Goal: Find specific page/section: Find specific page/section

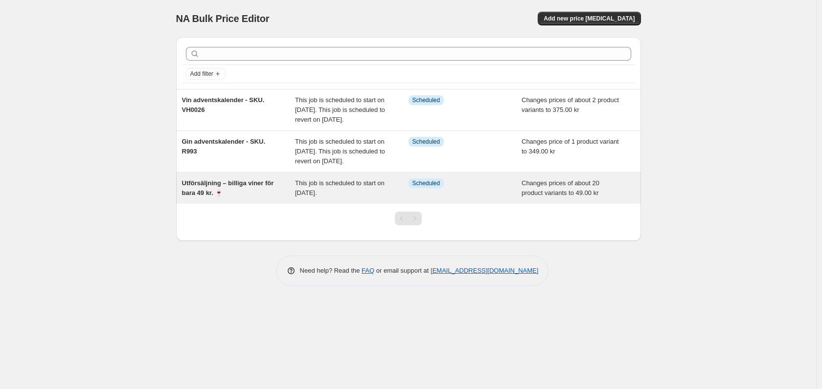
click at [276, 198] on div "Utförsäljning – billiga viner för bara 49 kr. 🍷" at bounding box center [238, 188] width 113 height 20
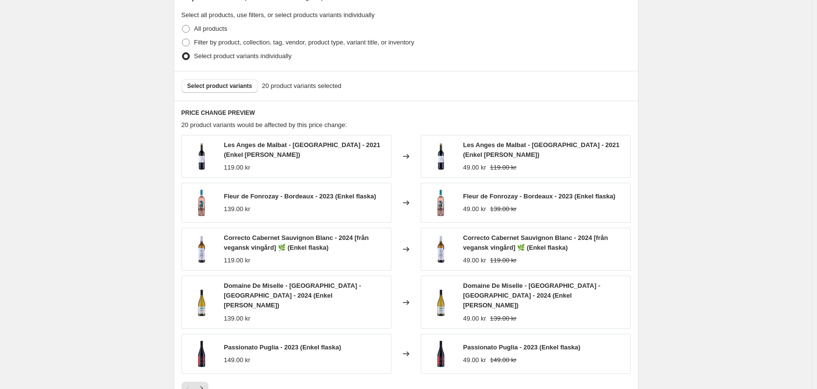
scroll to position [489, 0]
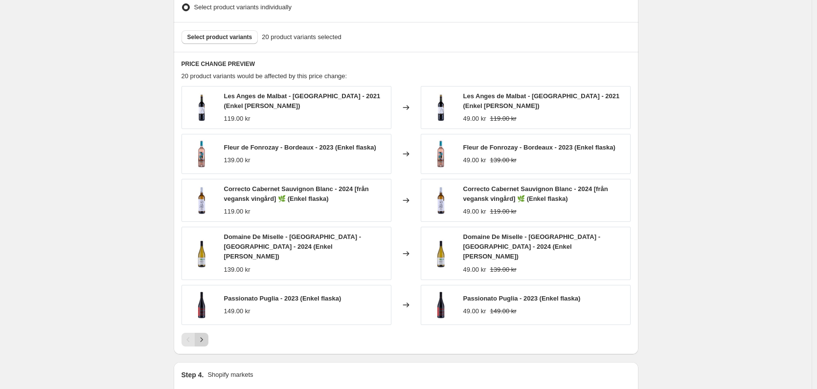
click at [206, 335] on icon "Next" at bounding box center [202, 340] width 10 height 10
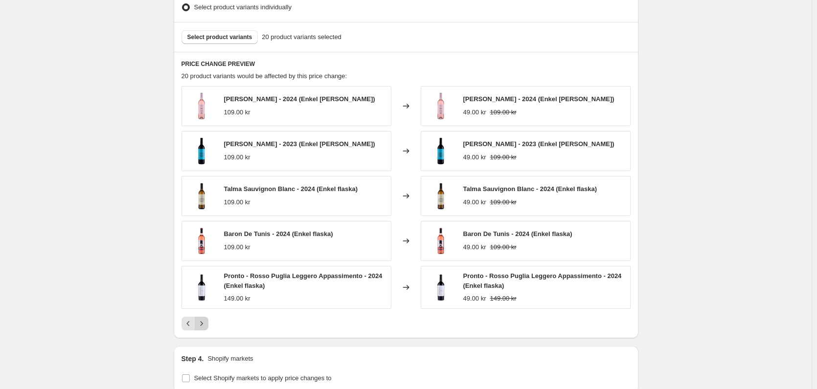
click at [205, 325] on icon "Next" at bounding box center [202, 324] width 10 height 10
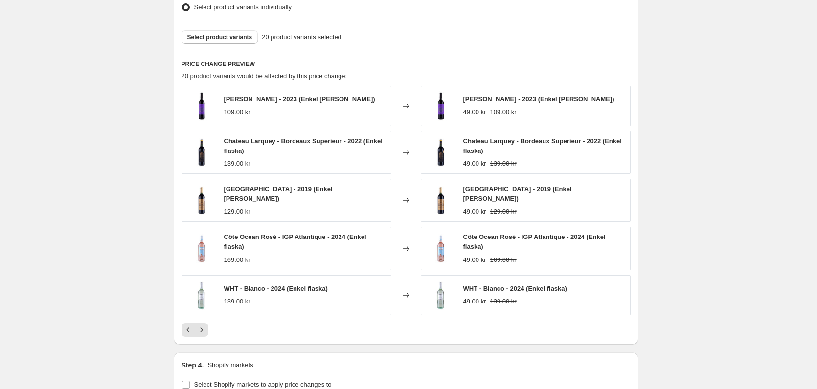
click at [205, 330] on icon "Next" at bounding box center [202, 330] width 10 height 10
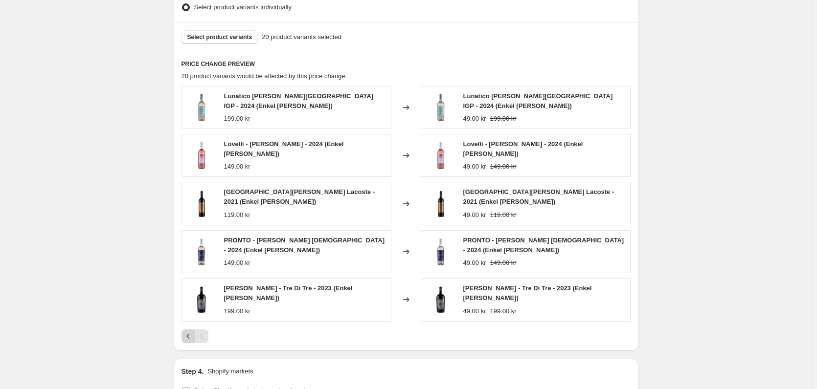
click at [190, 332] on icon "Previous" at bounding box center [188, 337] width 10 height 10
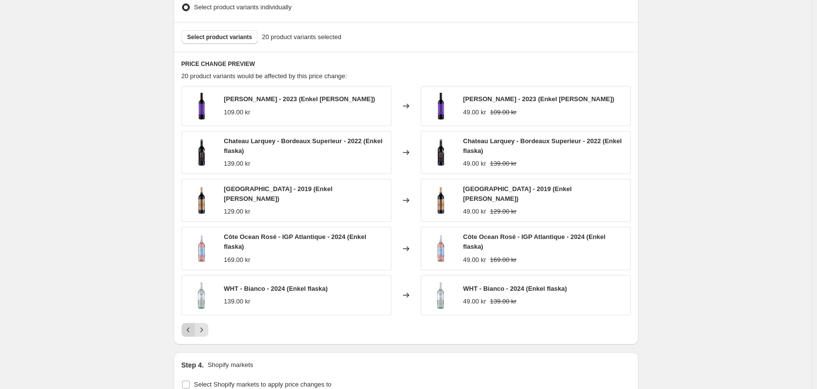
click at [190, 325] on icon "Previous" at bounding box center [188, 330] width 10 height 10
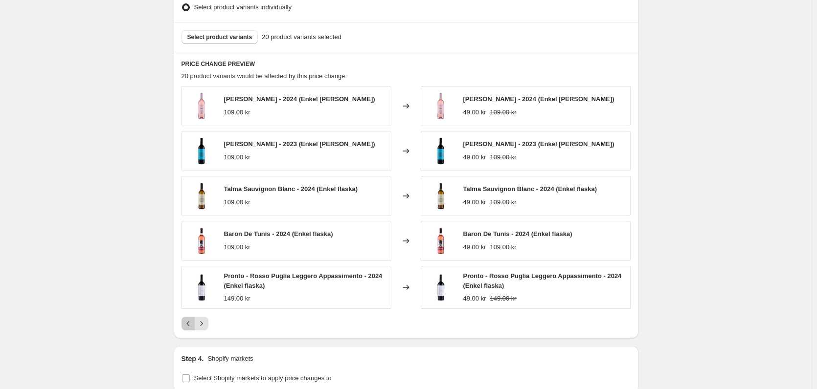
click at [193, 329] on button "Previous" at bounding box center [188, 324] width 14 height 14
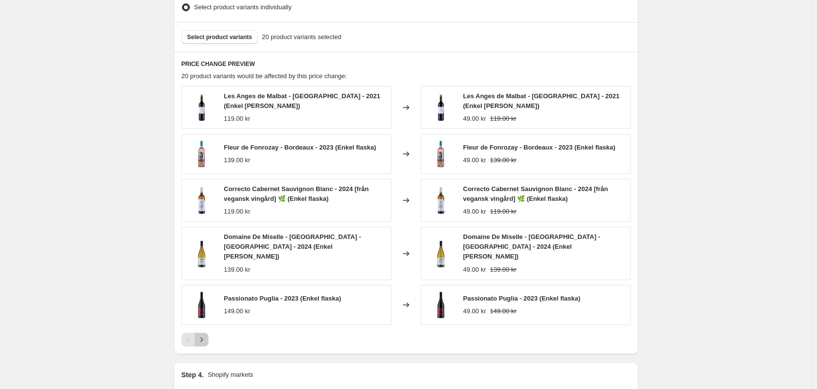
click at [206, 335] on icon "Next" at bounding box center [202, 340] width 10 height 10
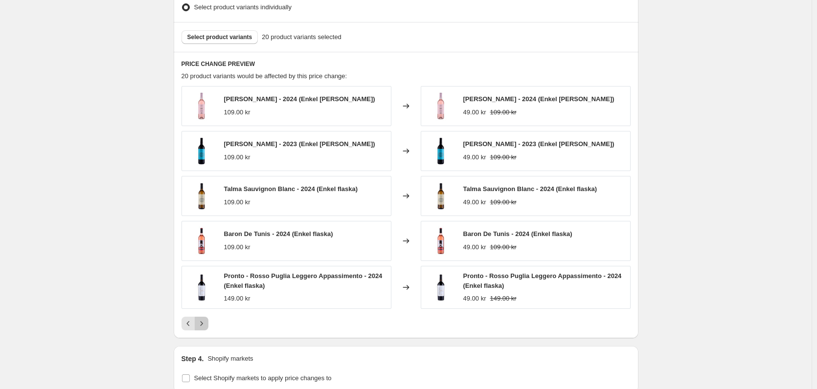
click at [206, 328] on icon "Next" at bounding box center [202, 324] width 10 height 10
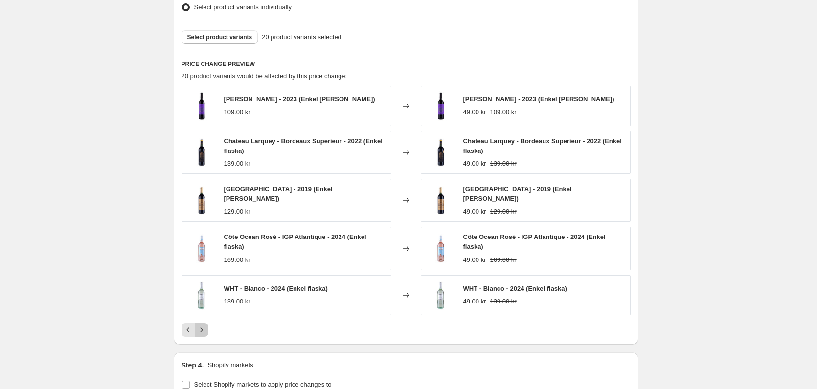
click at [206, 328] on icon "Next" at bounding box center [202, 330] width 10 height 10
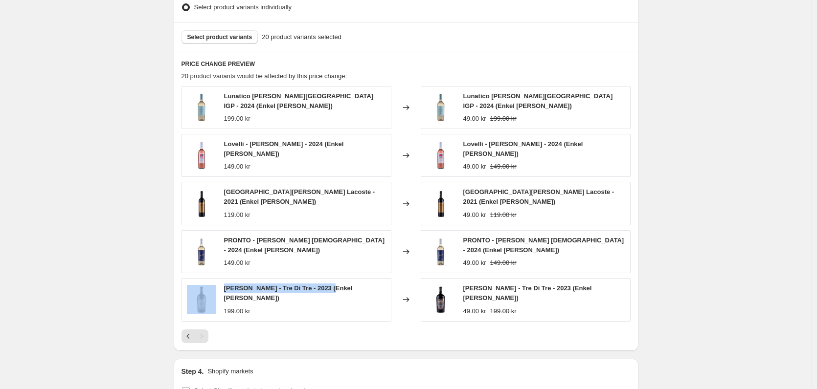
drag, startPoint x: 329, startPoint y: 280, endPoint x: 213, endPoint y: 277, distance: 115.9
click at [213, 278] on div "[PERSON_NAME] Meraviglia - Tre Di Tre - 2023 (Enkel [PERSON_NAME]) 199.00 kr" at bounding box center [286, 299] width 210 height 43
copy div "[PERSON_NAME] Meraviglia - Tre Di Tre - 2023"
